Goal: Navigation & Orientation: Find specific page/section

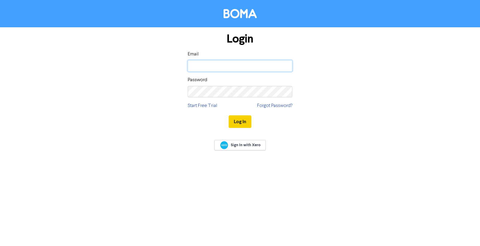
type input "[PERSON_NAME][EMAIL_ADDRESS][DOMAIN_NAME]"
click at [239, 121] on button "Log In" at bounding box center [240, 121] width 23 height 13
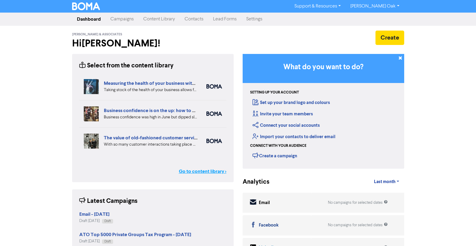
click at [195, 171] on link "Go to content library >" at bounding box center [203, 170] width 48 height 7
